Goal: Task Accomplishment & Management: Manage account settings

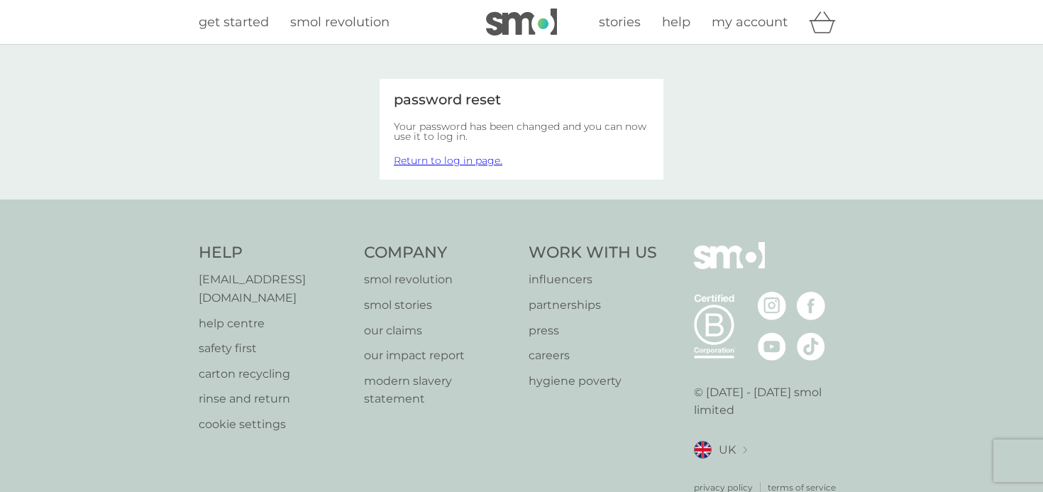
click at [441, 158] on link "Return to log in page." at bounding box center [448, 160] width 109 height 13
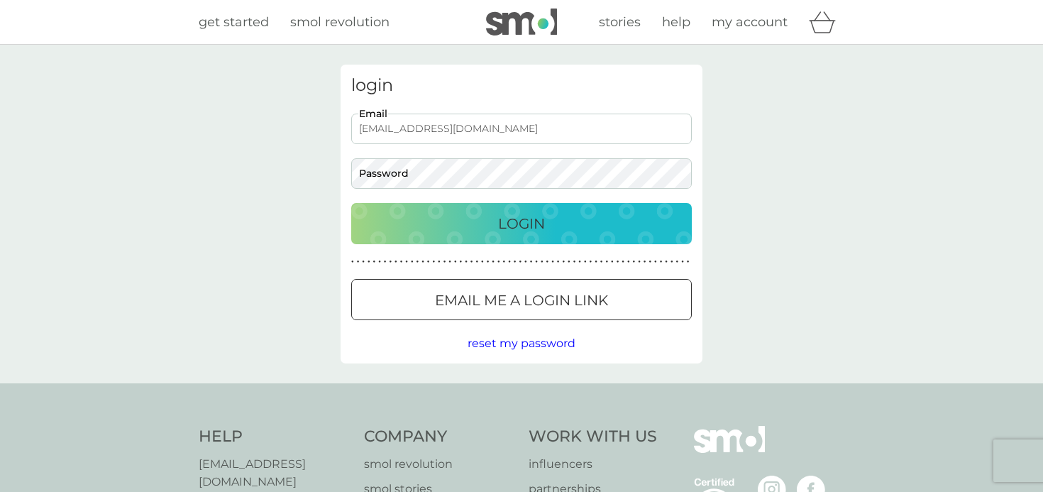
type input "abisargant@hotmail.com"
click at [476, 224] on div "Login" at bounding box center [522, 223] width 312 height 23
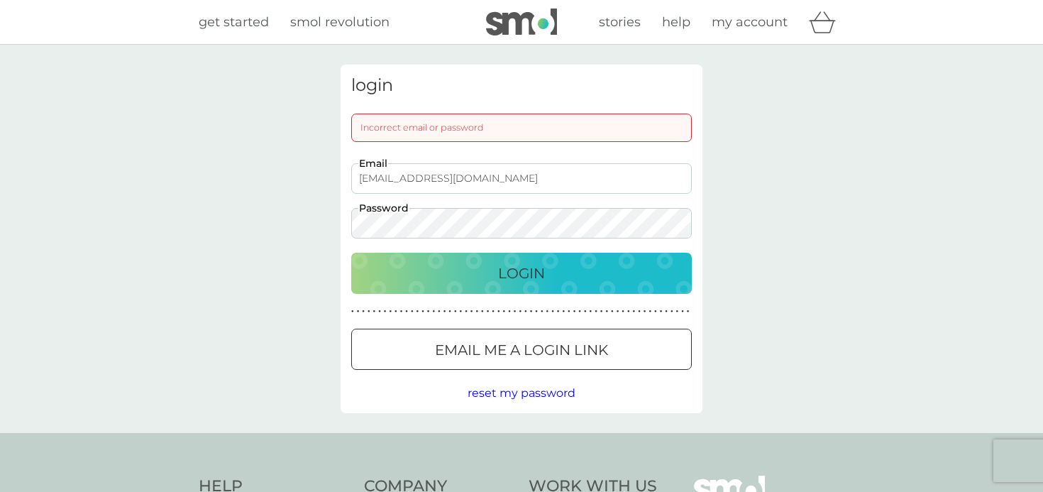
click at [519, 346] on div at bounding box center [521, 350] width 51 height 15
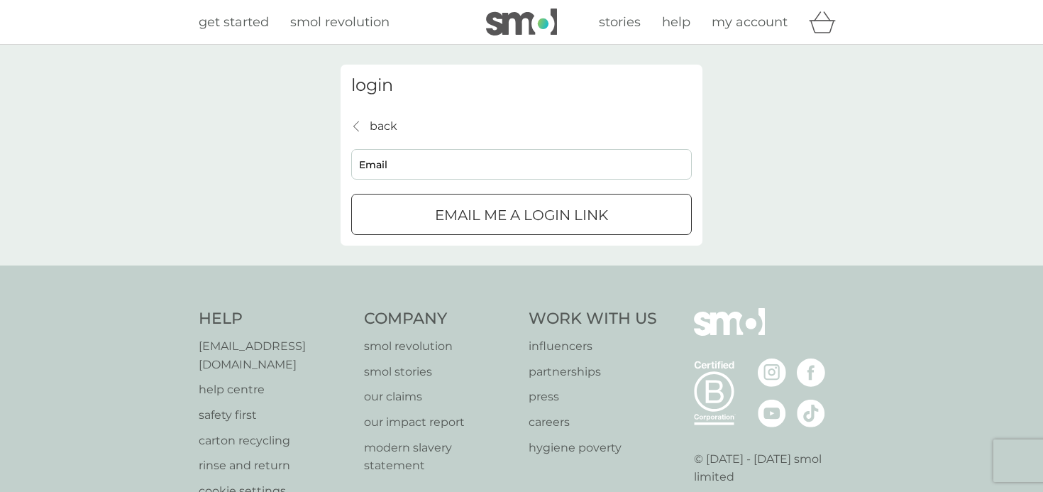
click at [454, 160] on input "Email" at bounding box center [521, 164] width 341 height 31
click at [384, 126] on p "back" at bounding box center [384, 126] width 28 height 18
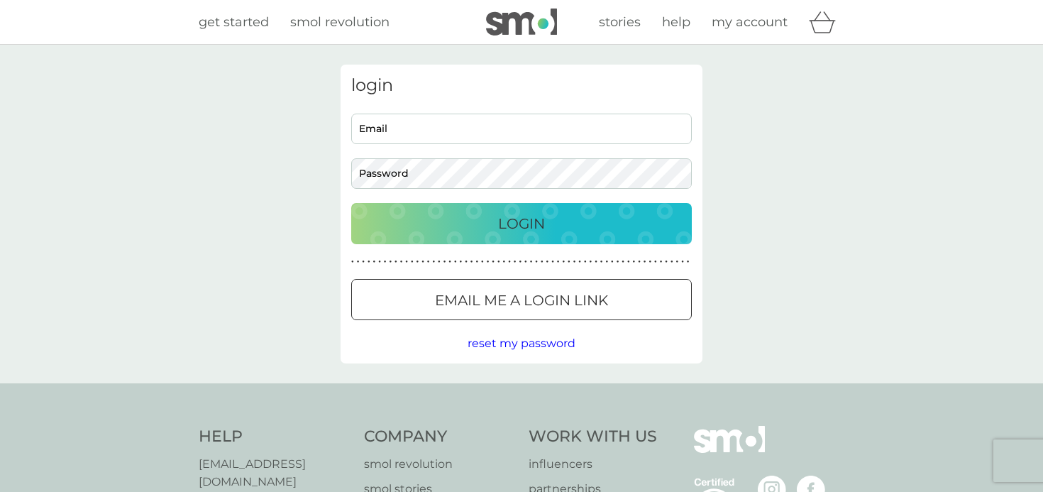
click at [502, 345] on span "reset my password" at bounding box center [522, 342] width 108 height 13
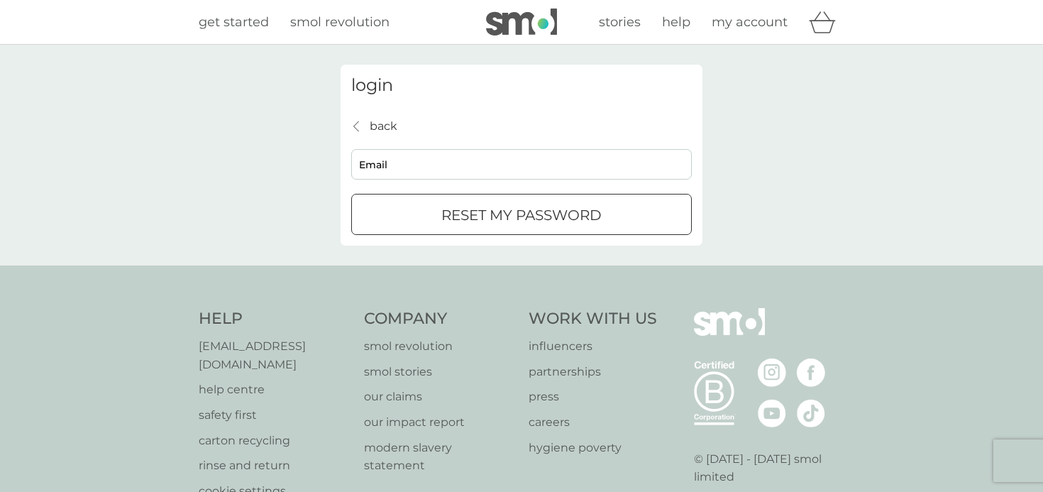
click at [433, 168] on input "Email" at bounding box center [521, 164] width 341 height 31
type input "abisargant@hotmail.com"
click at [449, 206] on p "reset my password" at bounding box center [522, 215] width 160 height 23
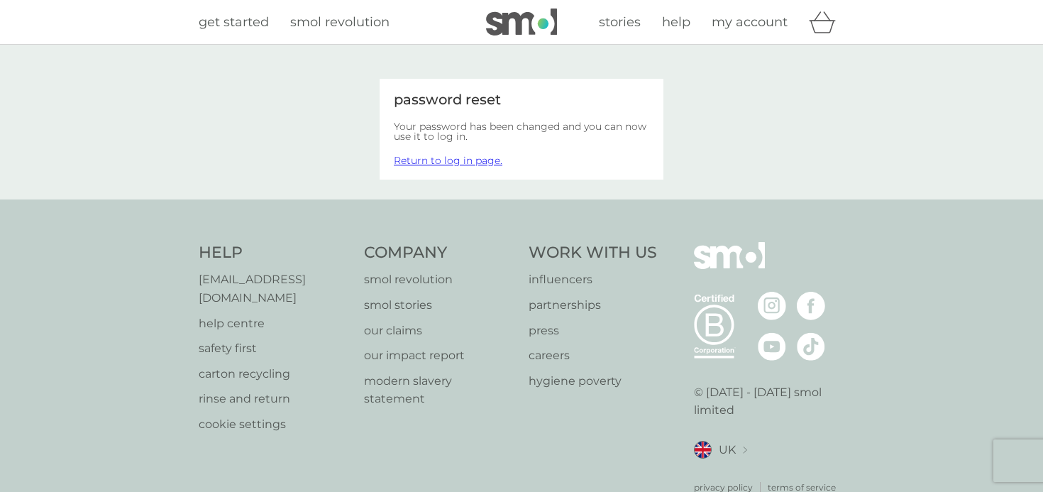
click at [476, 159] on link "Return to log in page." at bounding box center [448, 160] width 109 height 13
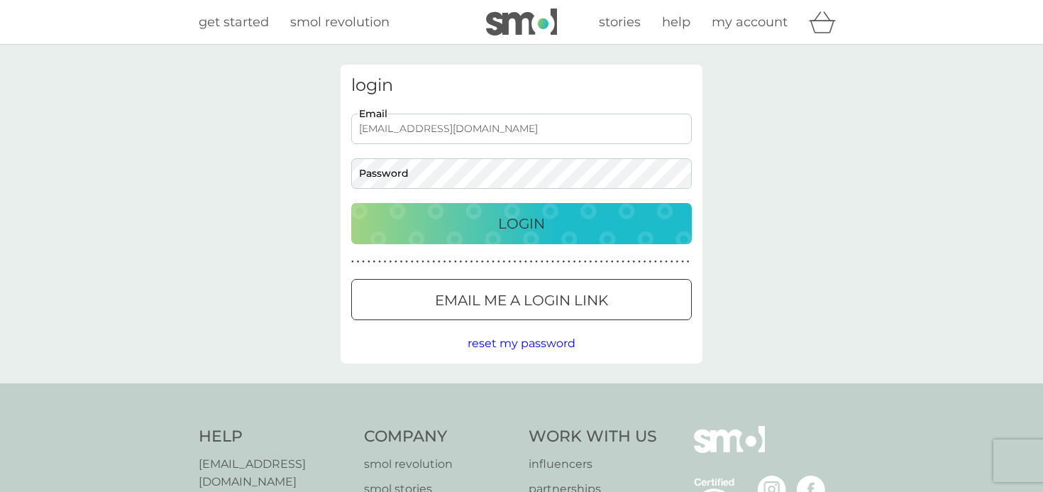
type input "abisargant@hotmail.com"
click at [453, 231] on div "Login" at bounding box center [522, 223] width 312 height 23
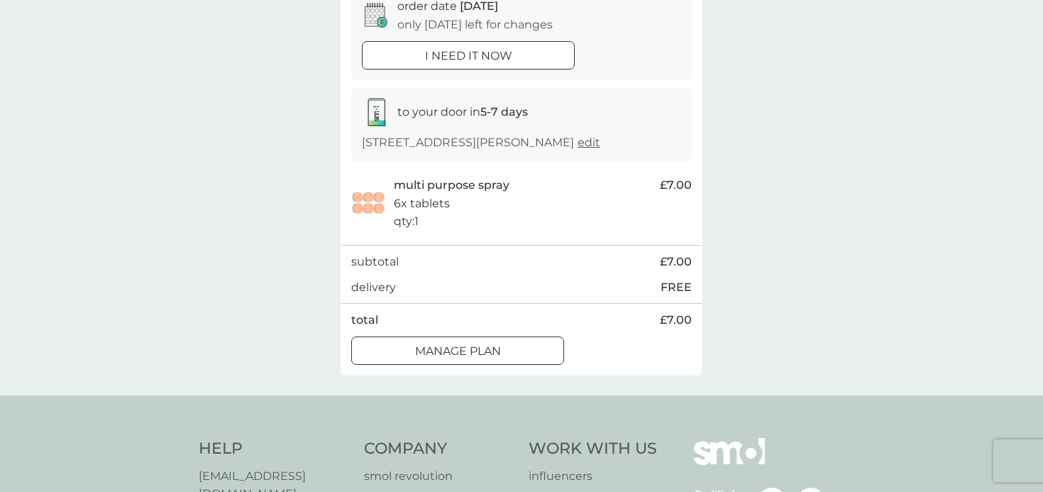
scroll to position [156, 0]
click at [494, 347] on p "Manage plan" at bounding box center [458, 350] width 86 height 18
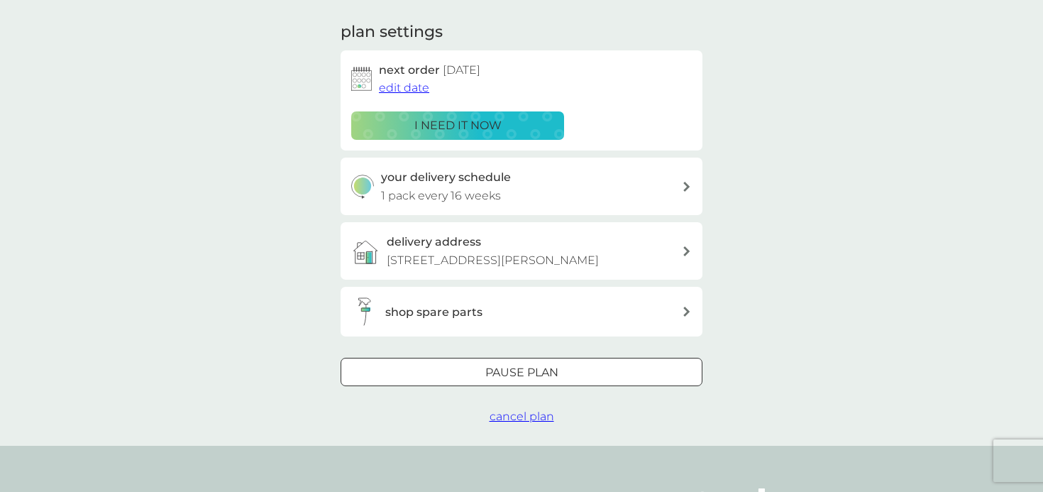
scroll to position [230, 0]
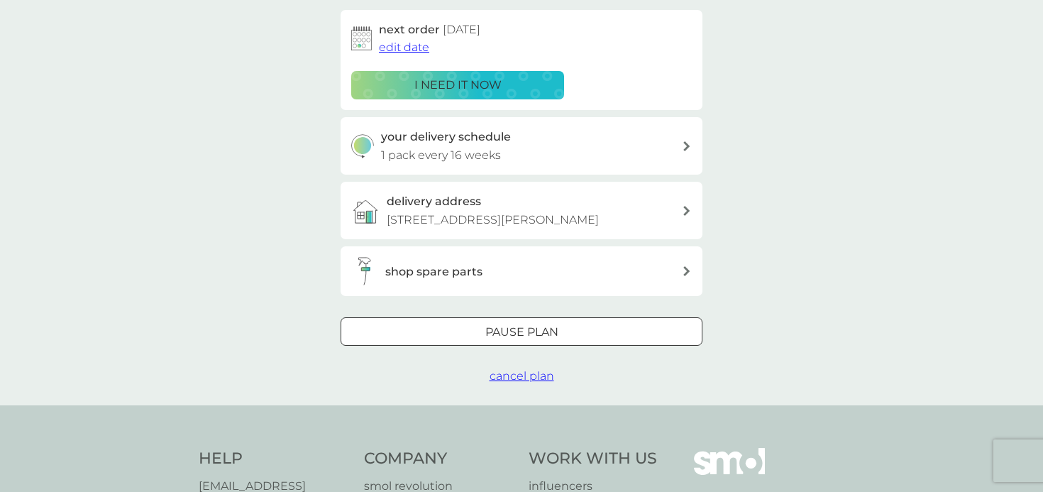
click at [522, 372] on span "cancel plan" at bounding box center [522, 375] width 65 height 13
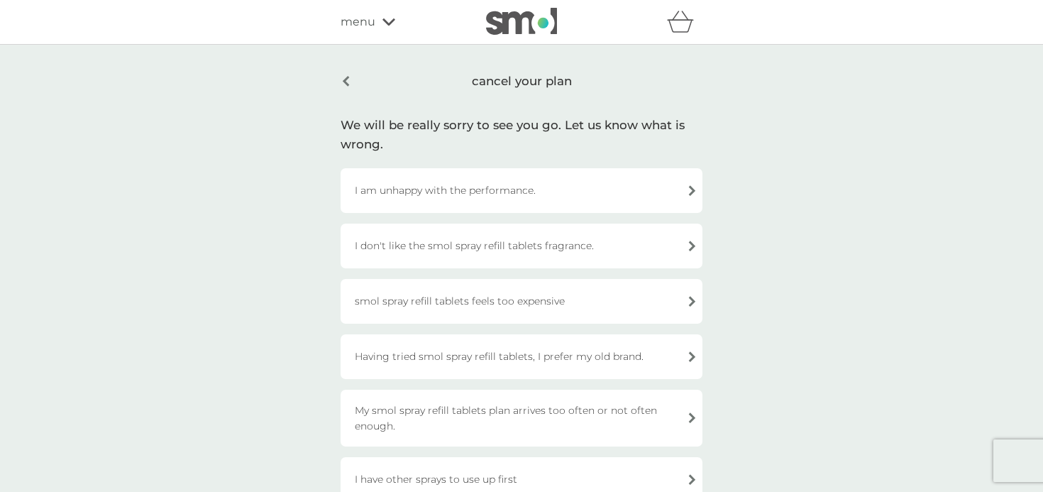
click at [349, 81] on div "cancel your plan" at bounding box center [522, 81] width 362 height 33
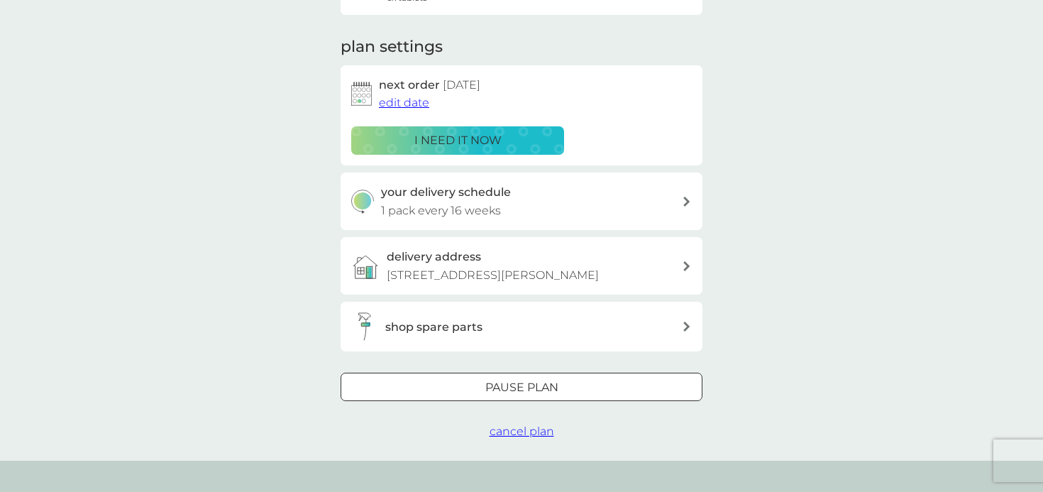
scroll to position [183, 0]
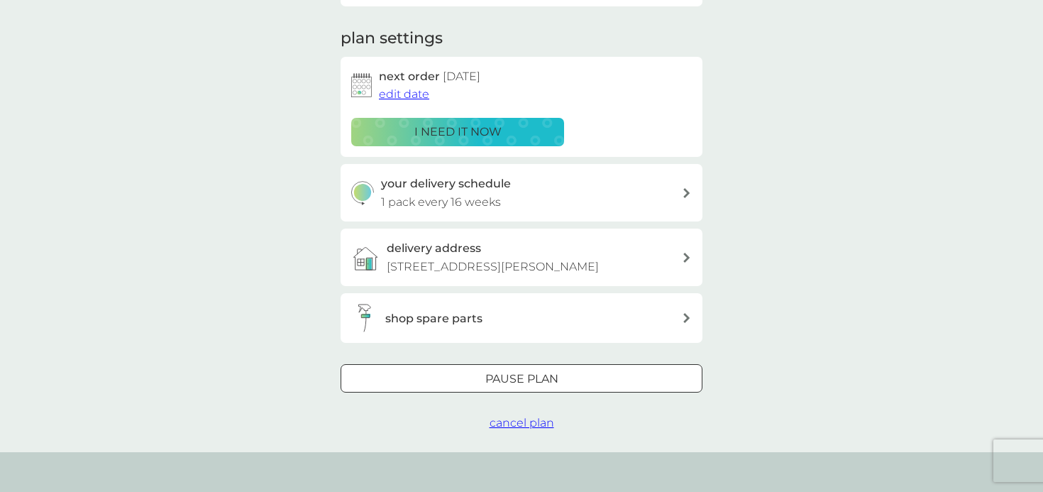
click at [517, 416] on span "cancel plan" at bounding box center [522, 422] width 65 height 13
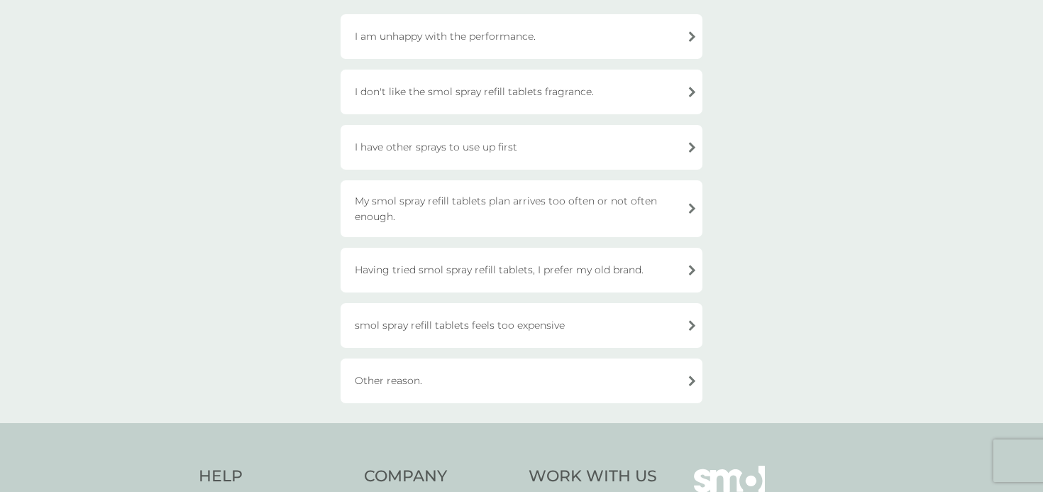
scroll to position [166, 0]
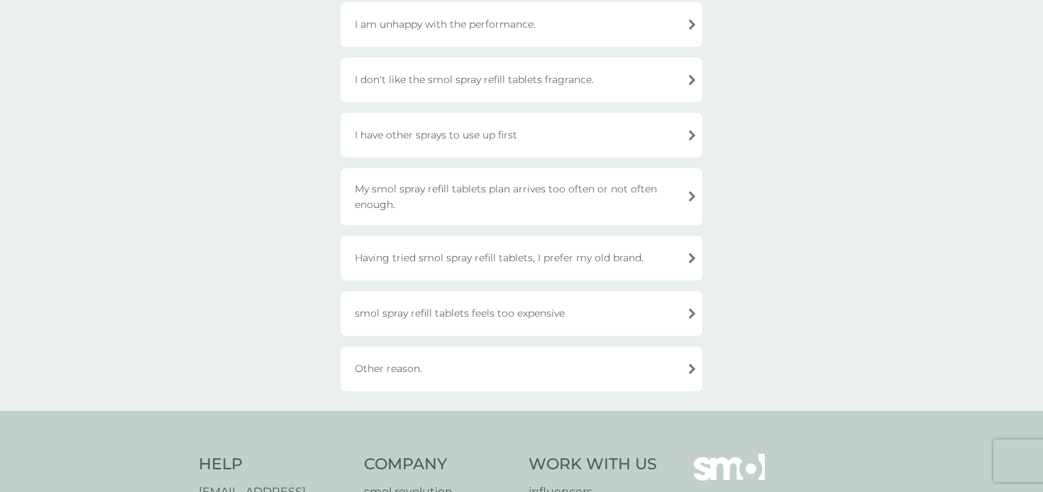
click at [687, 258] on div "Having tried smol spray refill tablets, I prefer my old brand." at bounding box center [522, 258] width 362 height 45
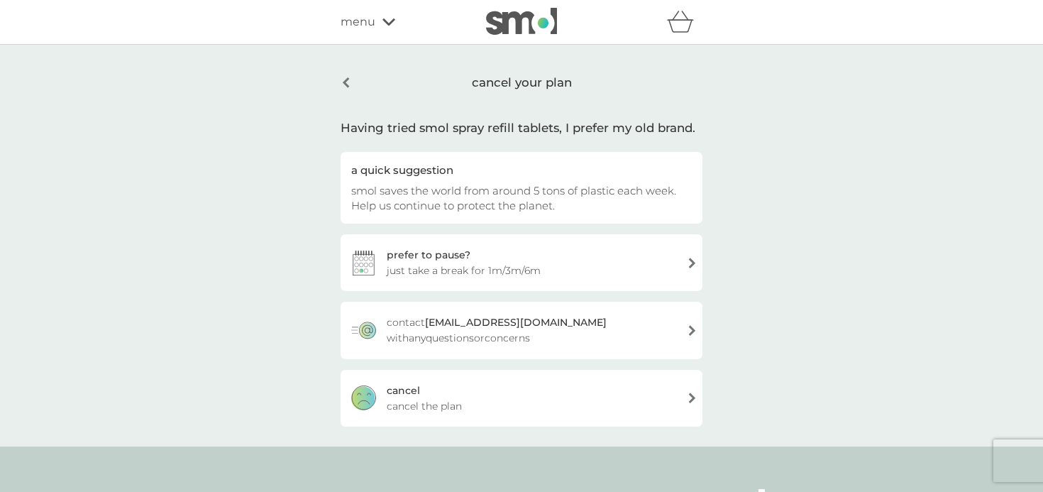
scroll to position [0, 0]
click at [346, 80] on div "cancel your plan" at bounding box center [522, 83] width 362 height 36
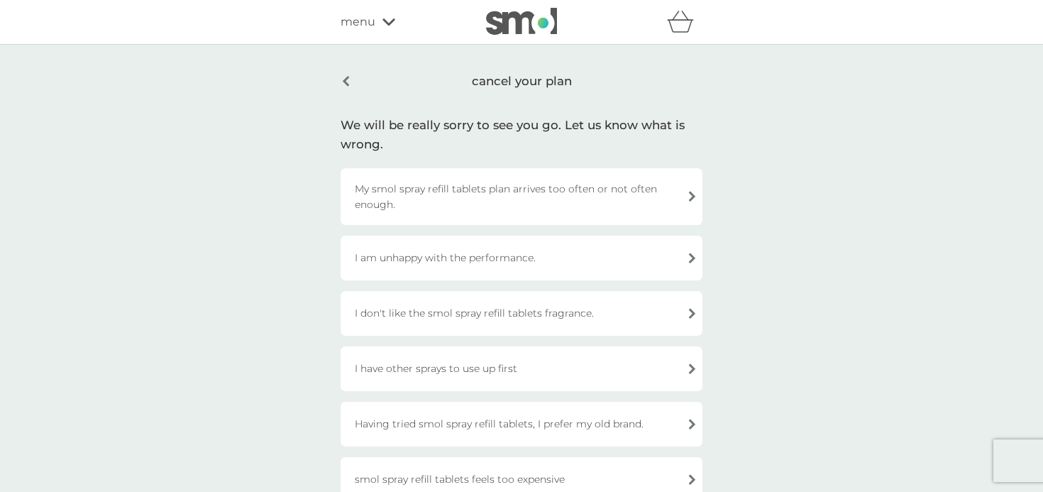
click at [691, 313] on div "I don't like the smol spray refill tablets fragrance." at bounding box center [522, 313] width 362 height 45
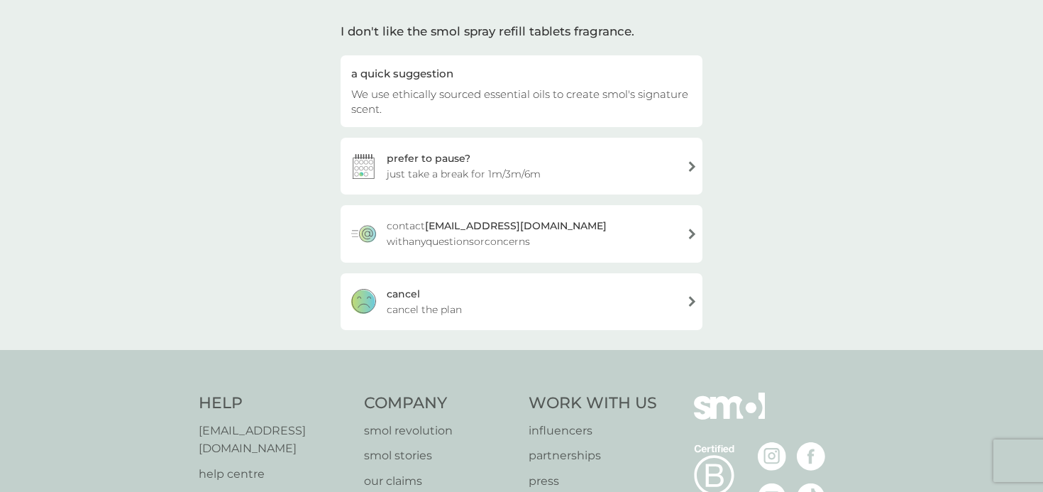
scroll to position [99, 0]
click at [674, 302] on div "[PERSON_NAME] the plan" at bounding box center [522, 298] width 362 height 57
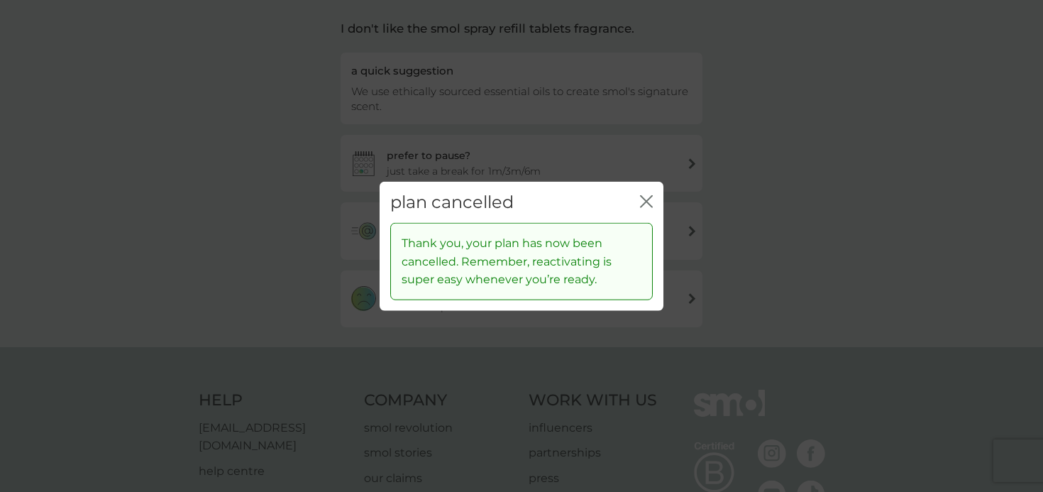
click at [643, 202] on icon "close" at bounding box center [646, 200] width 13 height 13
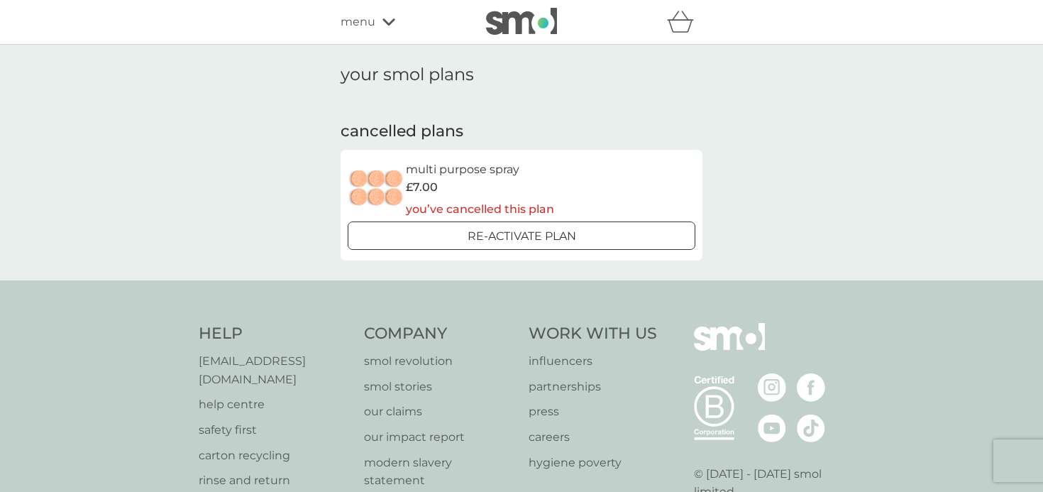
click at [385, 21] on icon at bounding box center [389, 21] width 13 height 7
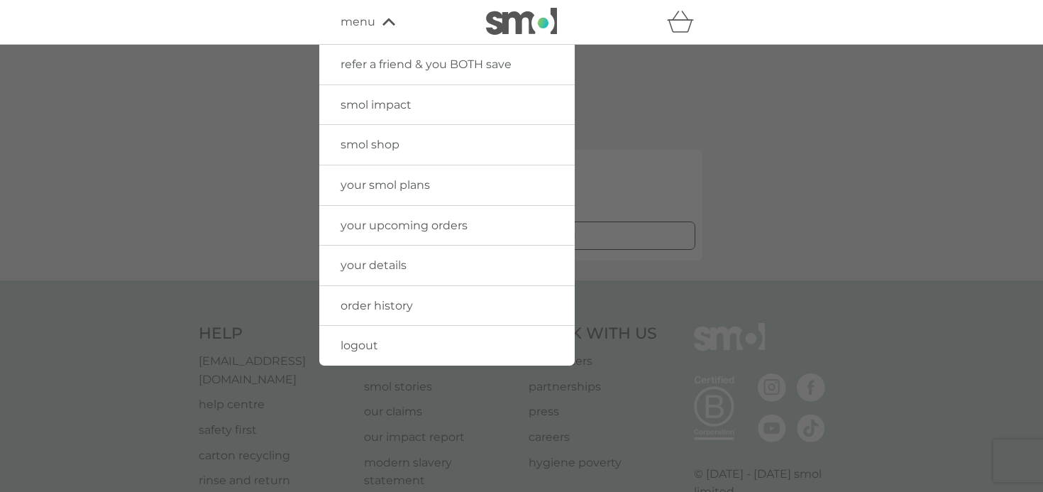
click at [371, 346] on span "logout" at bounding box center [360, 345] width 38 height 13
